Goal: Transaction & Acquisition: Purchase product/service

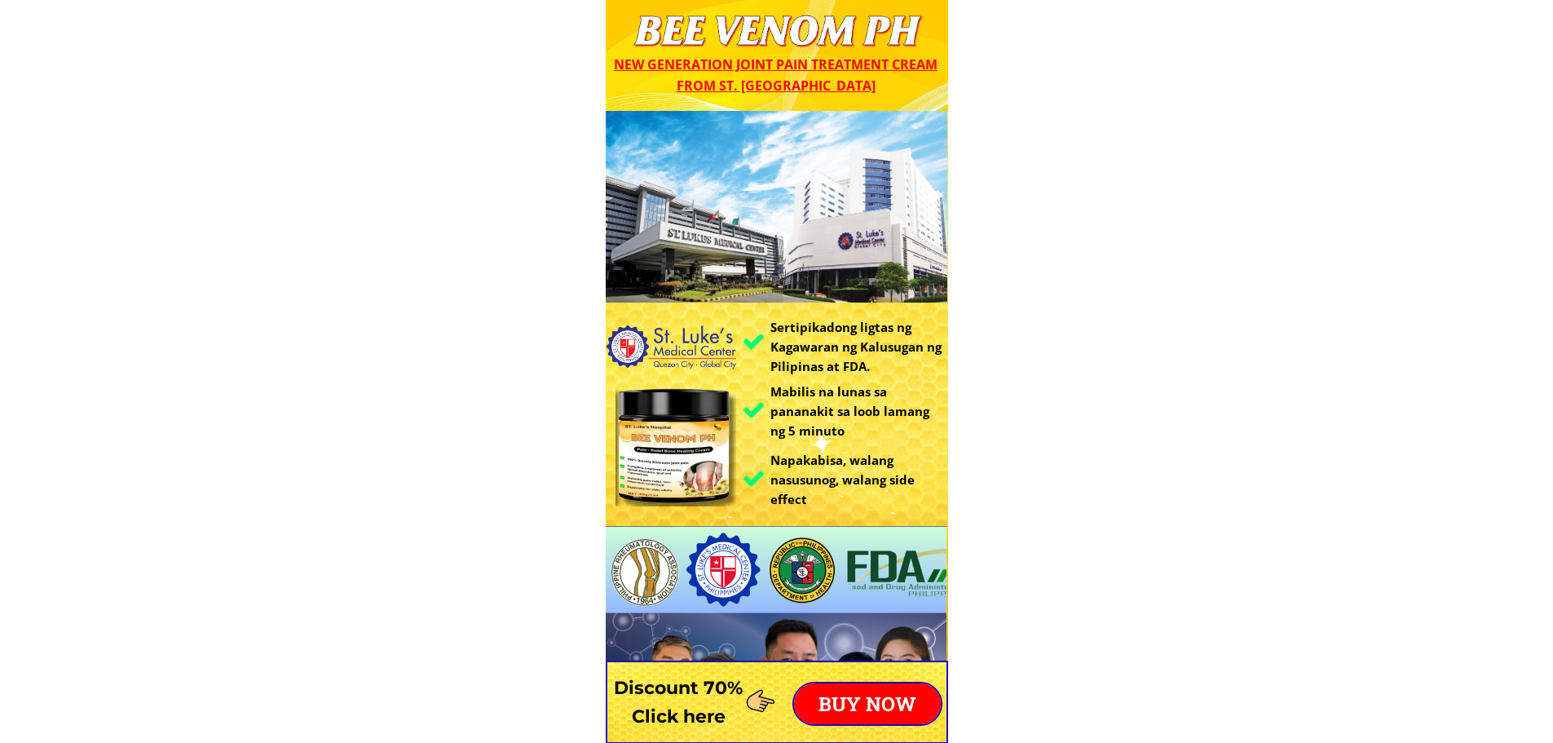
click at [860, 726] on div at bounding box center [777, 701] width 342 height 83
click at [875, 703] on p "BUY NOW" at bounding box center [867, 703] width 147 height 41
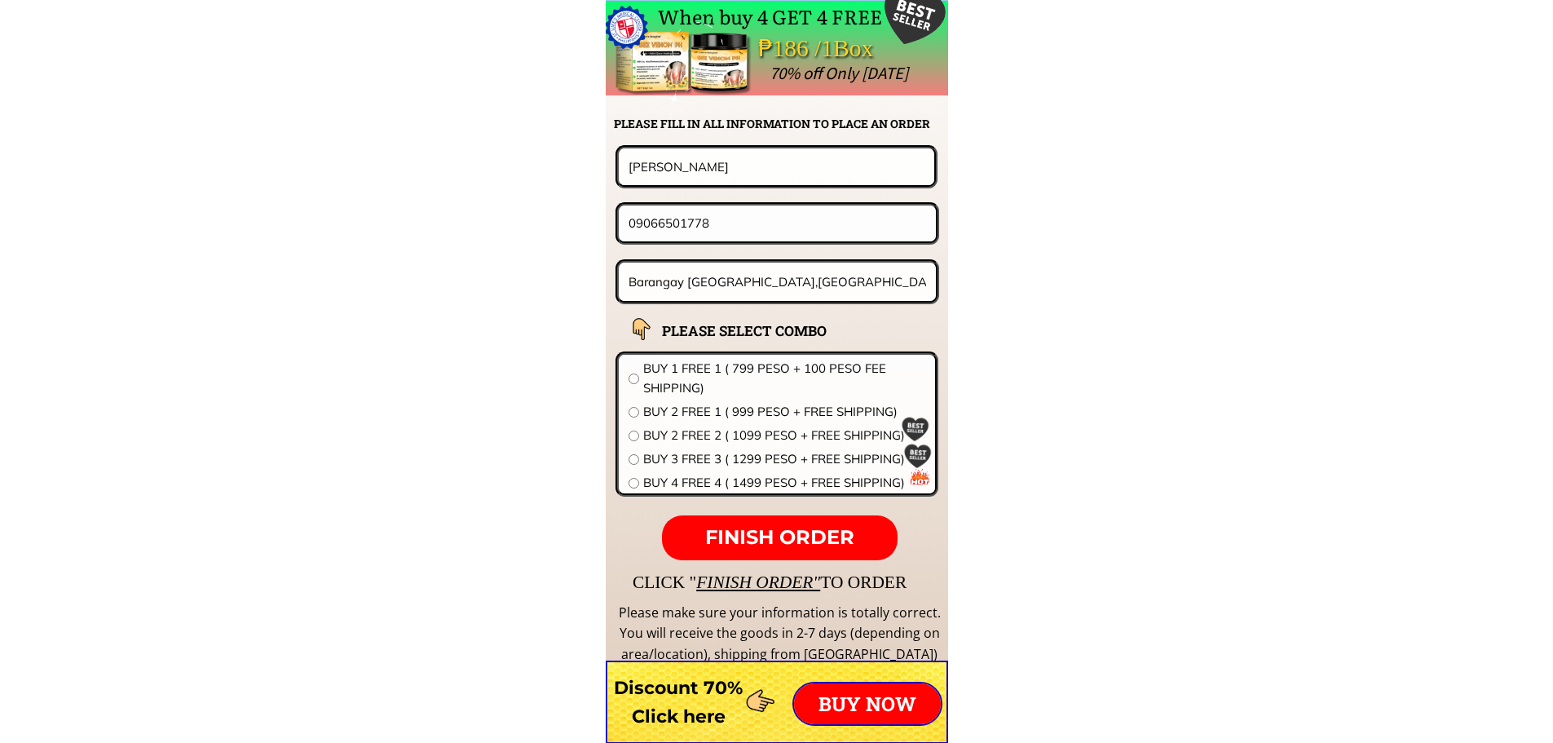
scroll to position [12792, 0]
drag, startPoint x: 750, startPoint y: 165, endPoint x: 482, endPoint y: 151, distance: 268.6
paste input "09777946050"
type input "09777946050"
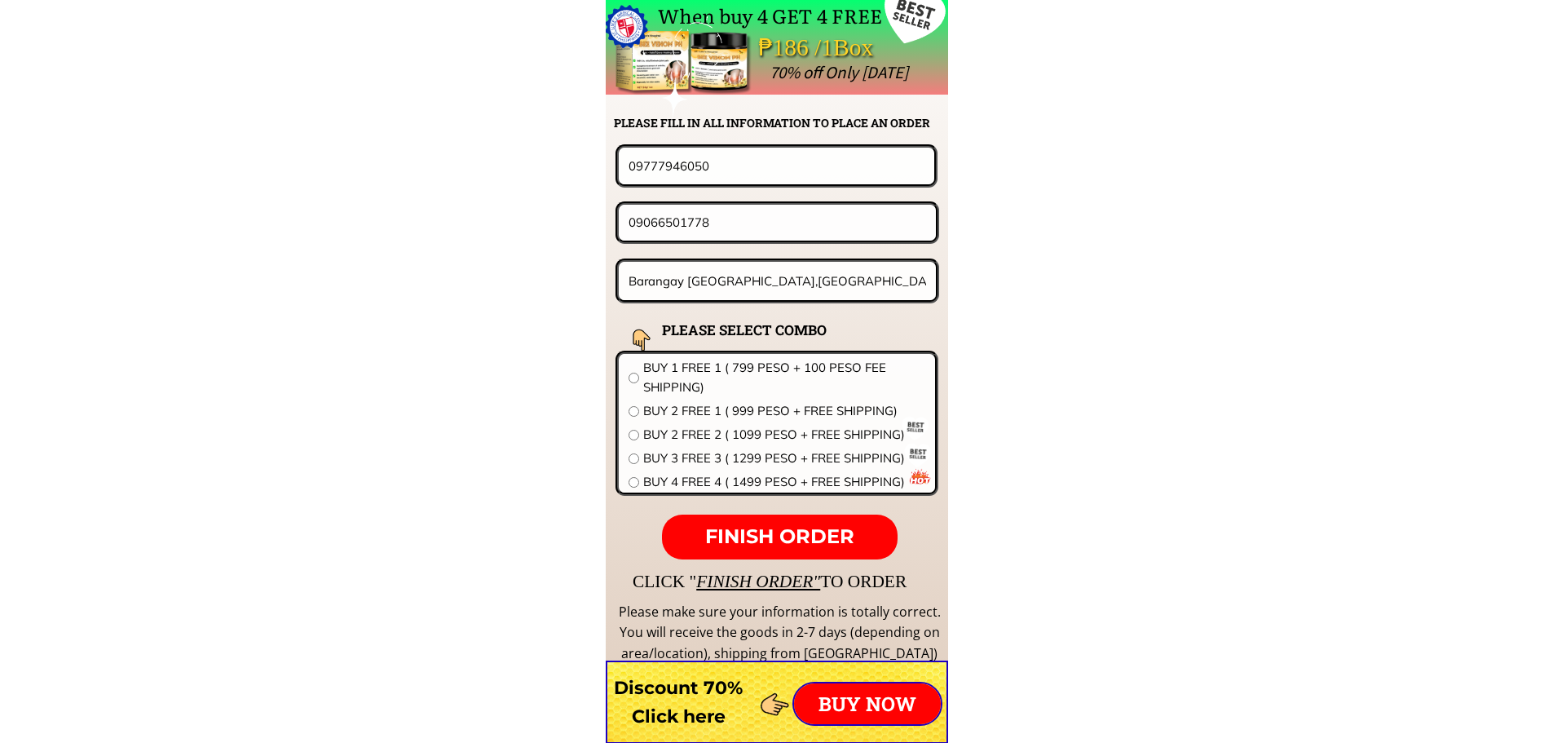
drag, startPoint x: 664, startPoint y: 222, endPoint x: 449, endPoint y: 222, distance: 214.4
paste input "777946050"
type input "09777946050"
drag, startPoint x: 739, startPoint y: 166, endPoint x: 421, endPoint y: 176, distance: 318.9
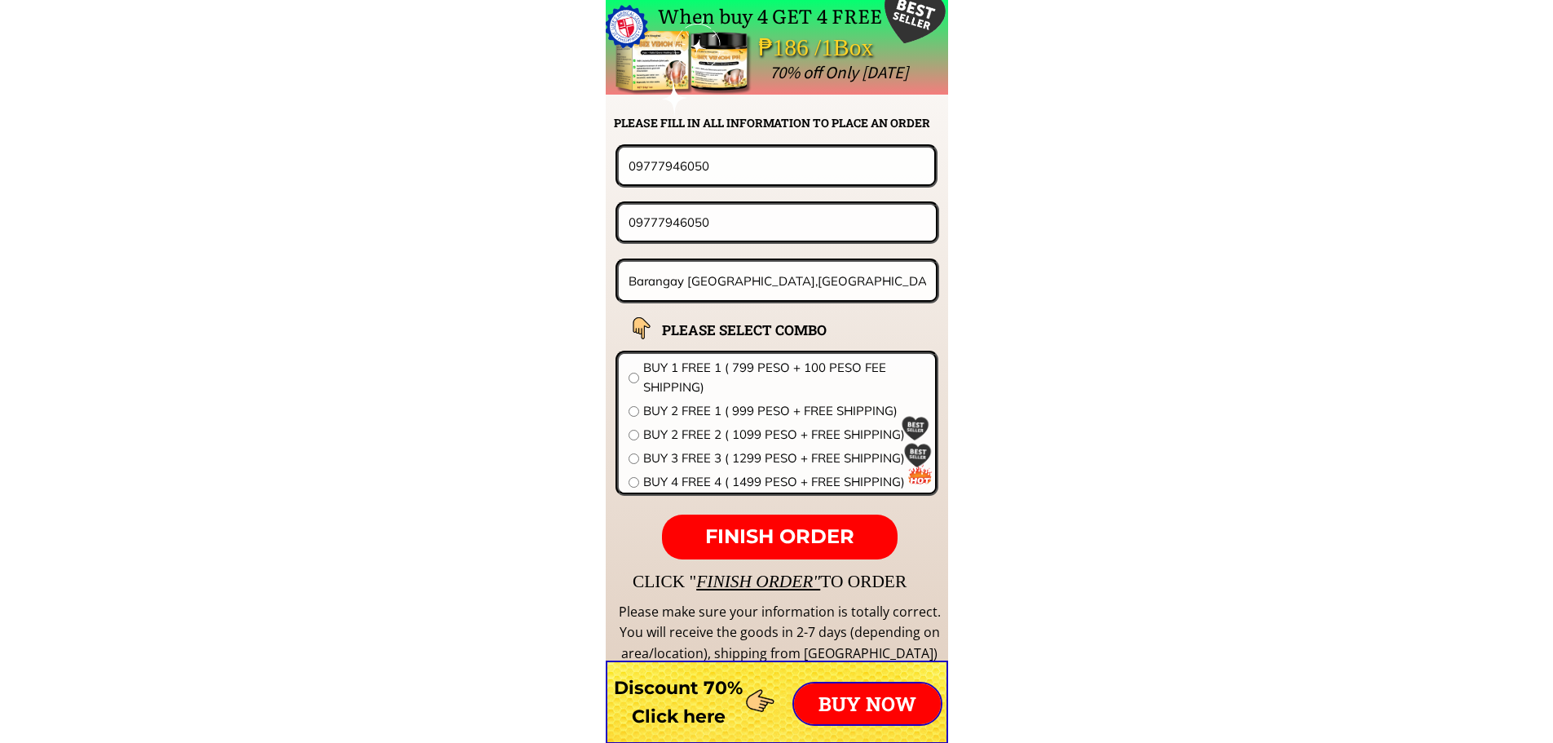
paste input "[PERSON_NAME]"
type input "[PERSON_NAME]"
click at [708, 268] on input "Barangay [GEOGRAPHIC_DATA],[GEOGRAPHIC_DATA][PERSON_NAME][GEOGRAPHIC_DATA]" at bounding box center [777, 281] width 307 height 38
paste input "#29 [GEOGRAPHIC_DATA] [GEOGRAPHIC_DATA][PERSON_NAME]"
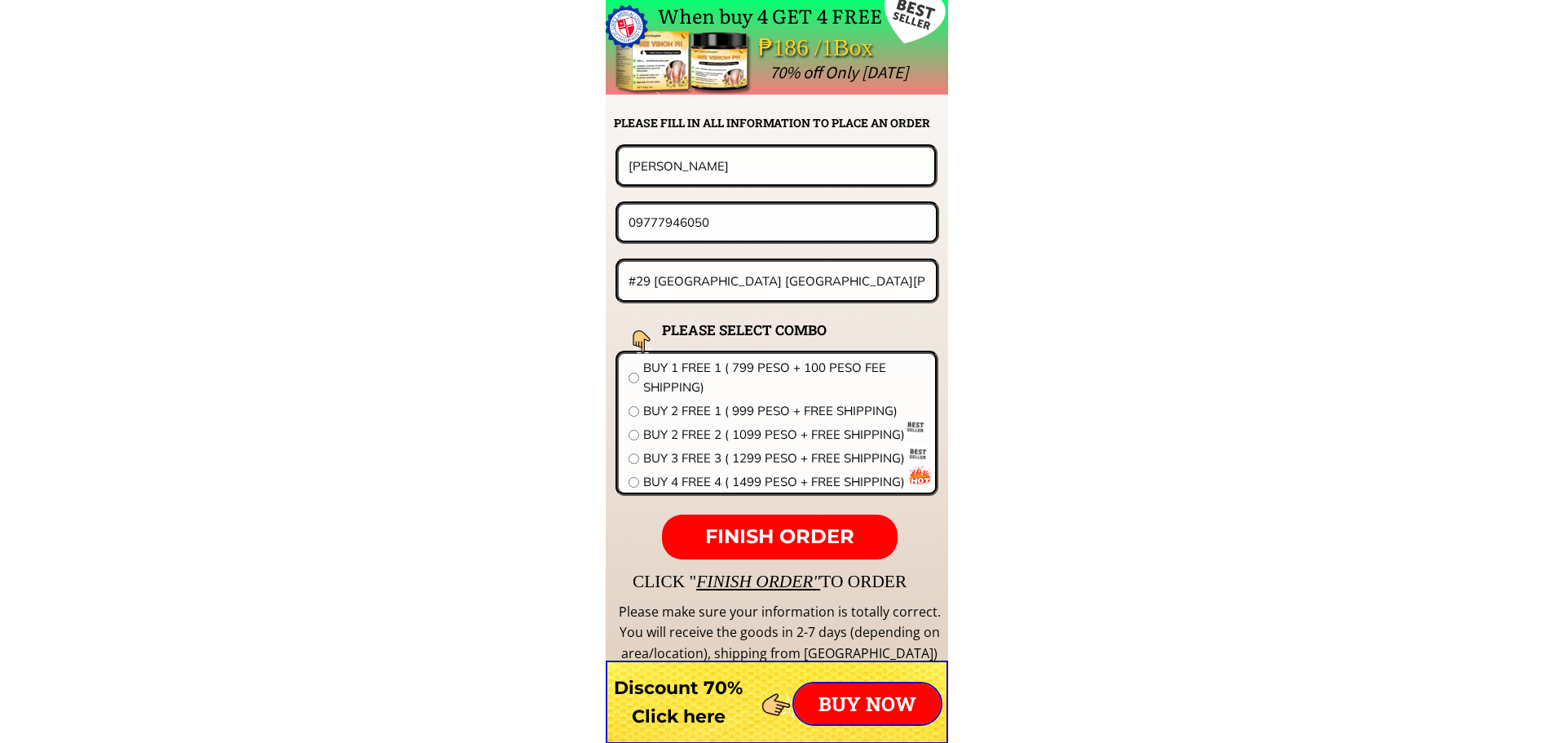
scroll to position [0, 28]
type input "#29 [GEOGRAPHIC_DATA] [GEOGRAPHIC_DATA][PERSON_NAME]"
click at [695, 457] on span "BUY 3 FREE 3 ( 1299 PESO + FREE SHIPPING)" at bounding box center [784, 458] width 282 height 20
radio input "true"
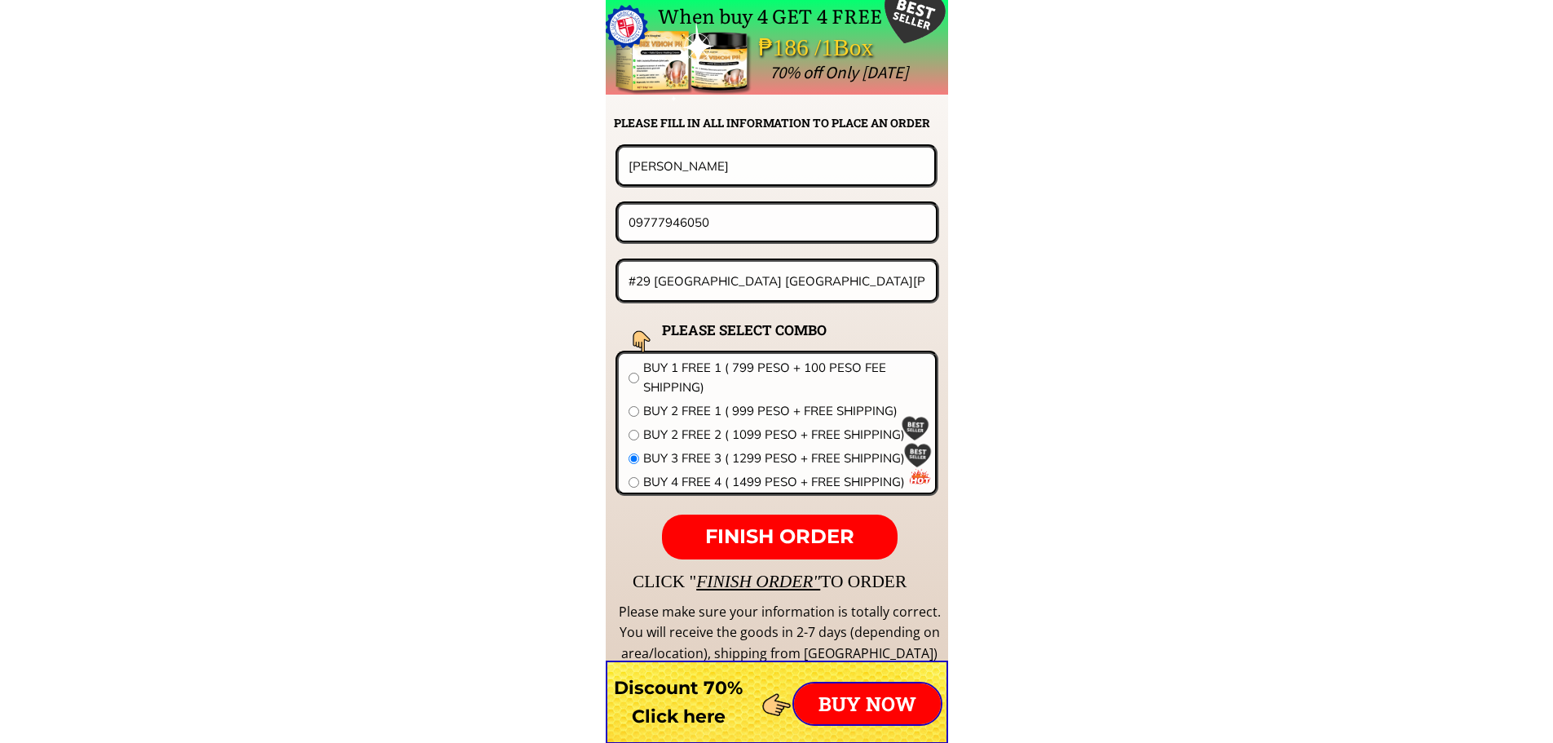
click at [752, 516] on p "FINISH ORDER" at bounding box center [779, 537] width 235 height 46
